Goal: Task Accomplishment & Management: Use online tool/utility

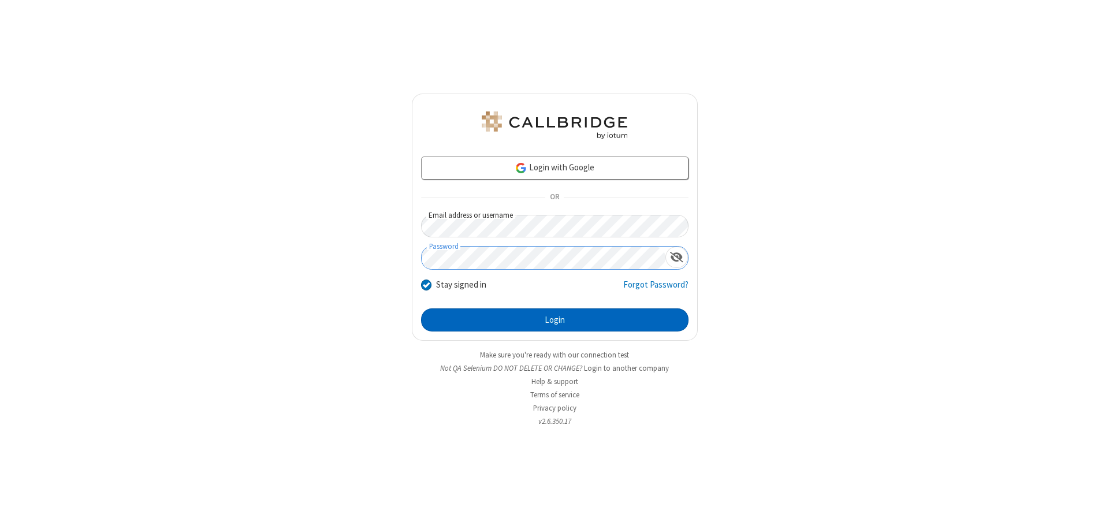
click at [555, 320] on button "Login" at bounding box center [554, 320] width 267 height 23
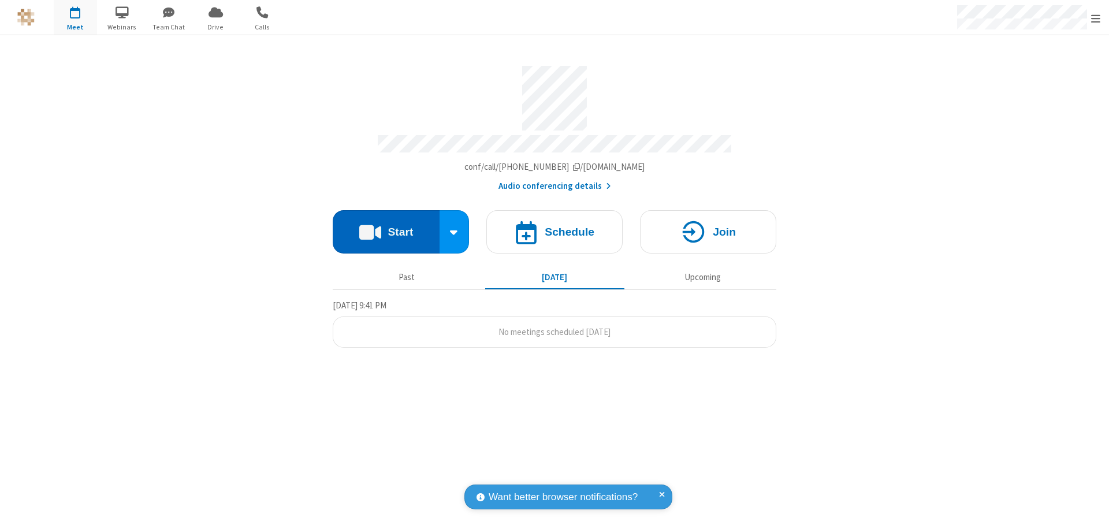
click at [386, 226] on button "Start" at bounding box center [386, 231] width 107 height 43
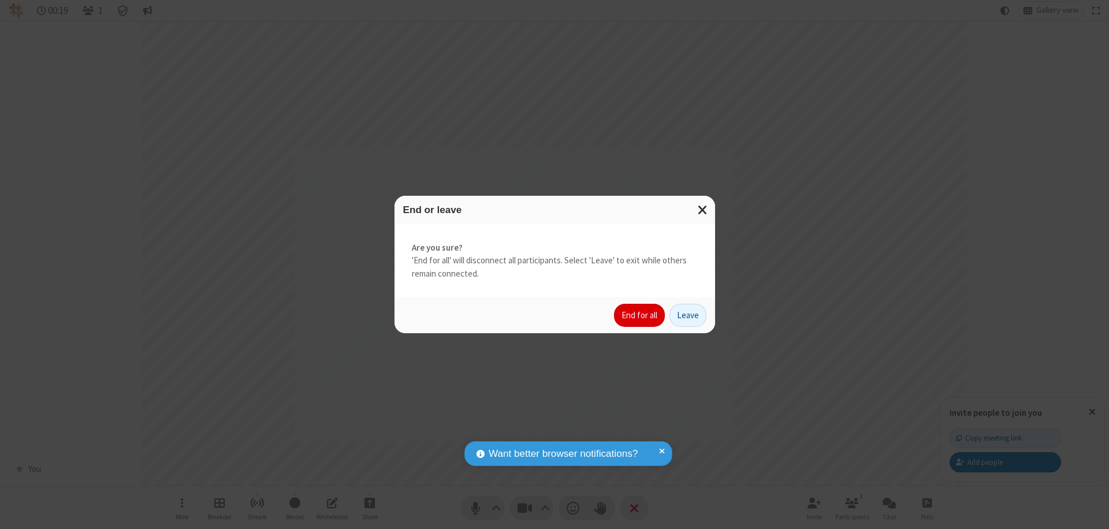
click at [640, 315] on button "End for all" at bounding box center [639, 315] width 51 height 23
